Goal: Check status

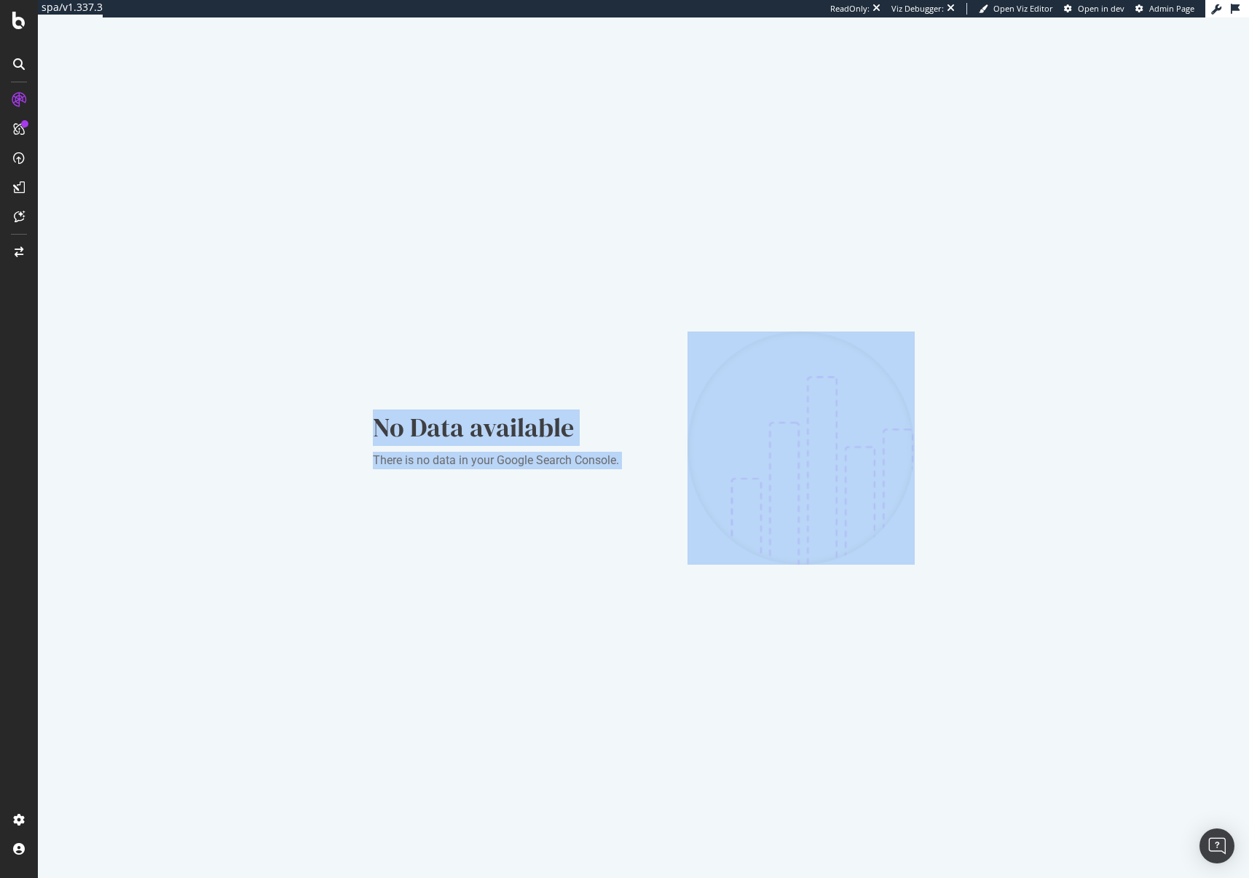
drag, startPoint x: 343, startPoint y: 428, endPoint x: 701, endPoint y: 498, distance: 364.3
click at [701, 498] on div "No Data available There is no data in your Google Search Console." at bounding box center [643, 447] width 1211 height 860
click at [651, 503] on div "No Data available There is no data in your Google Search Console." at bounding box center [644, 447] width 542 height 233
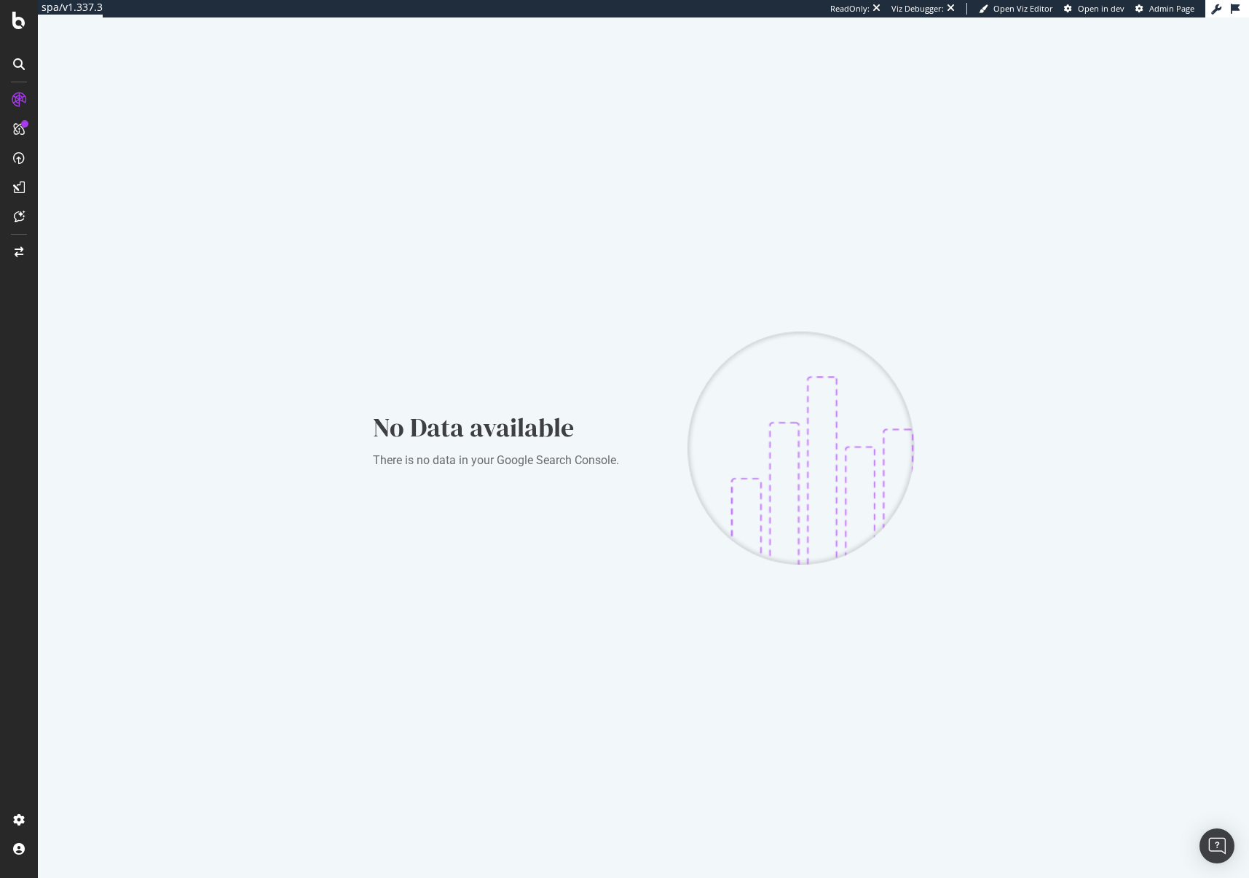
click at [495, 473] on div "No Data available There is no data in your Google Search Console." at bounding box center [518, 447] width 291 height 77
click at [495, 474] on div "No Data available There is no data in your Google Search Console." at bounding box center [518, 447] width 291 height 77
